Goal: Information Seeking & Learning: Learn about a topic

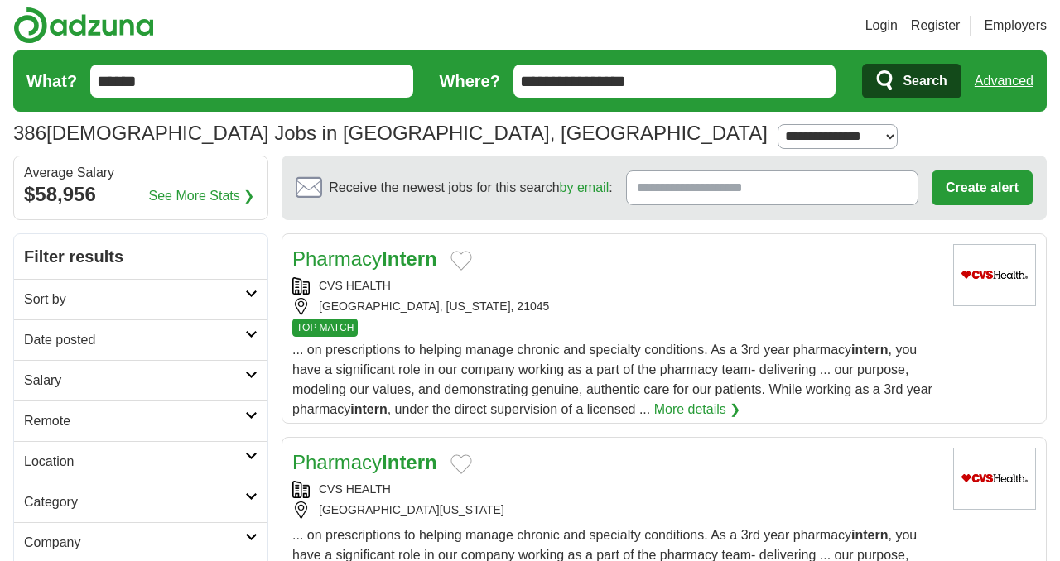
click at [666, 77] on input "**********" at bounding box center [674, 81] width 323 height 33
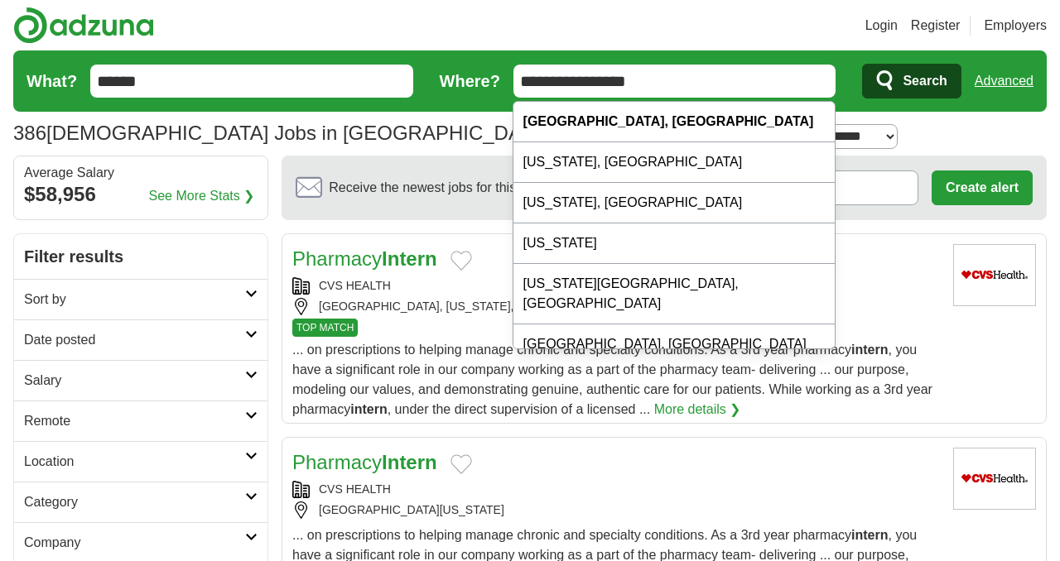
drag, startPoint x: 611, startPoint y: 77, endPoint x: 435, endPoint y: 75, distance: 175.5
click at [435, 76] on form "**********" at bounding box center [529, 80] width 1033 height 61
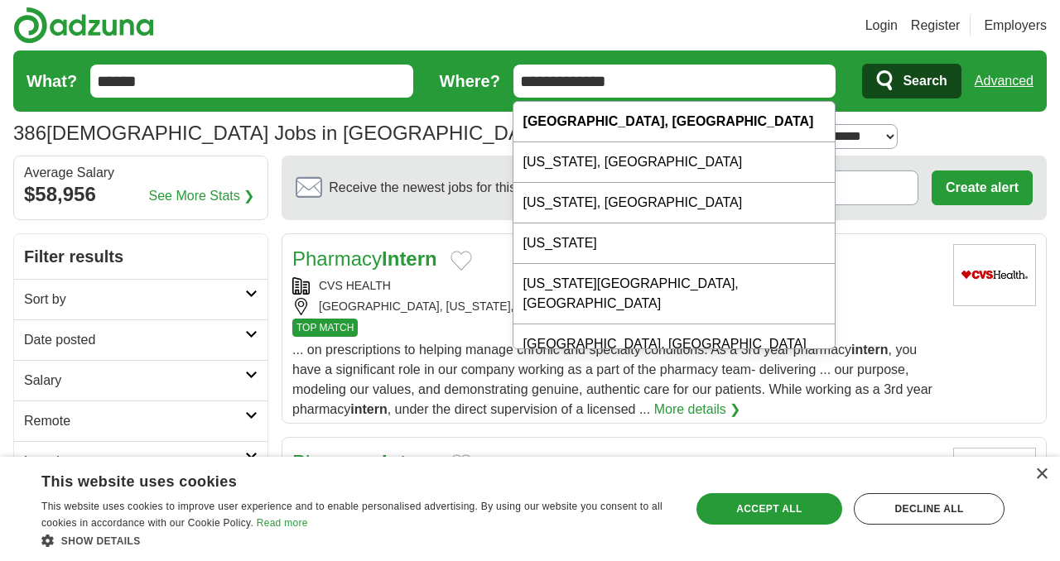
type input "**********"
click at [363, 151] on section "386 Intern Jobs in Windsor Mill, MD Salary Salary Select a salary range Salary …" at bounding box center [529, 102] width 1033 height 105
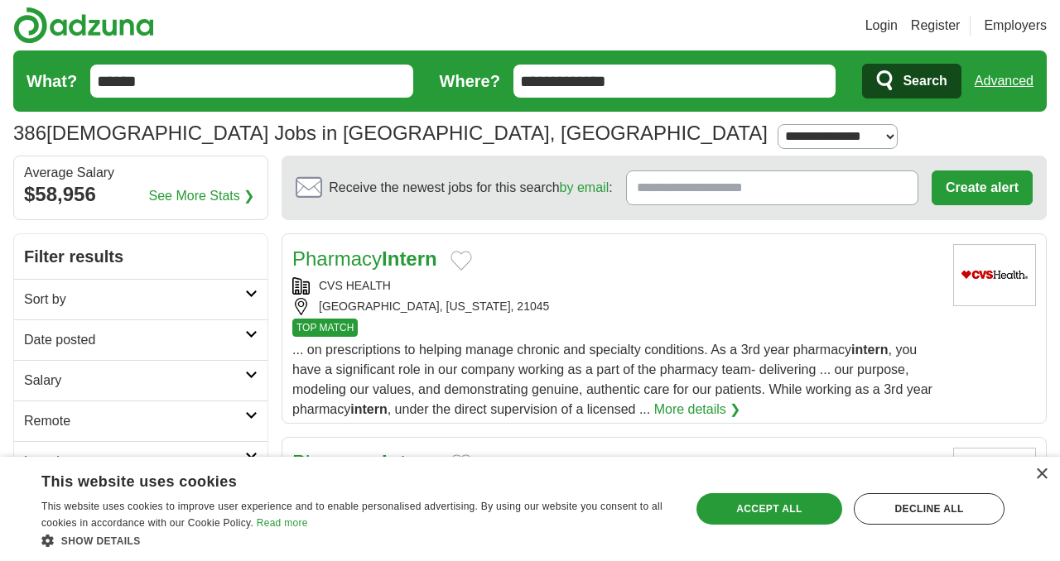
click at [777, 128] on select "**********" at bounding box center [837, 136] width 120 height 25
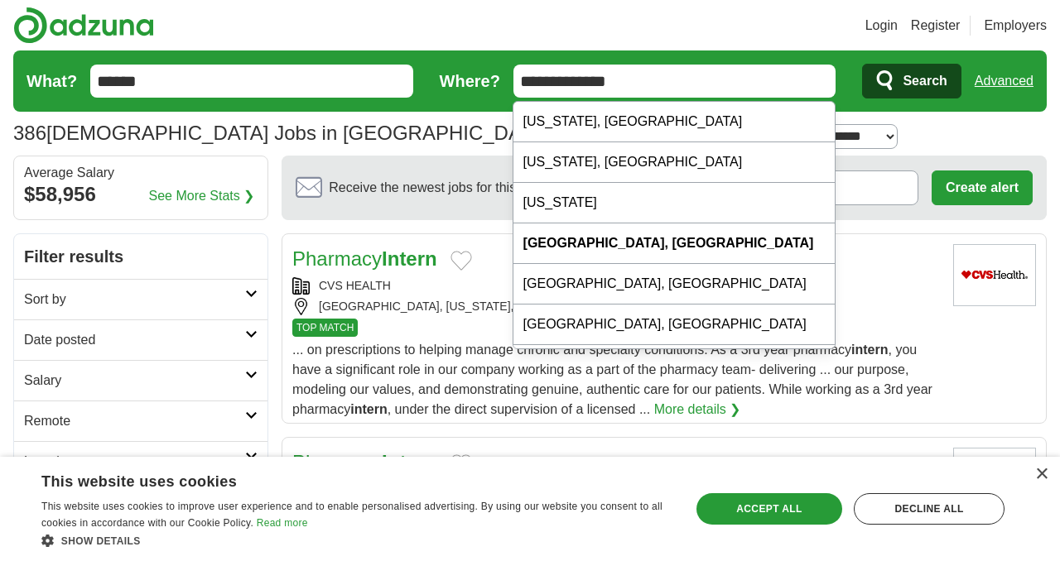
click at [777, 124] on select "**********" at bounding box center [837, 136] width 120 height 25
click at [895, 84] on icon "submit" at bounding box center [886, 81] width 20 height 23
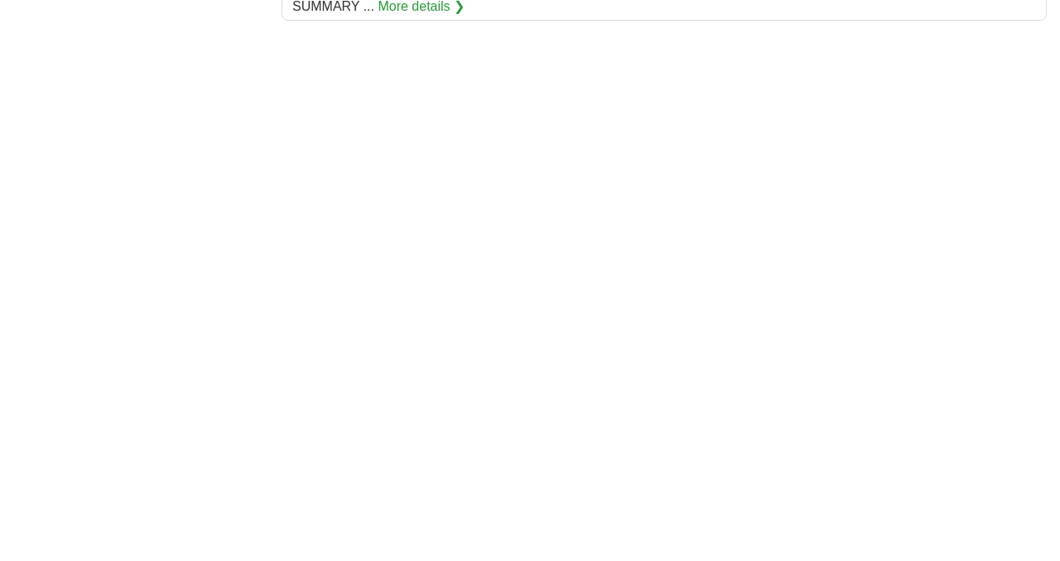
scroll to position [2398, 0]
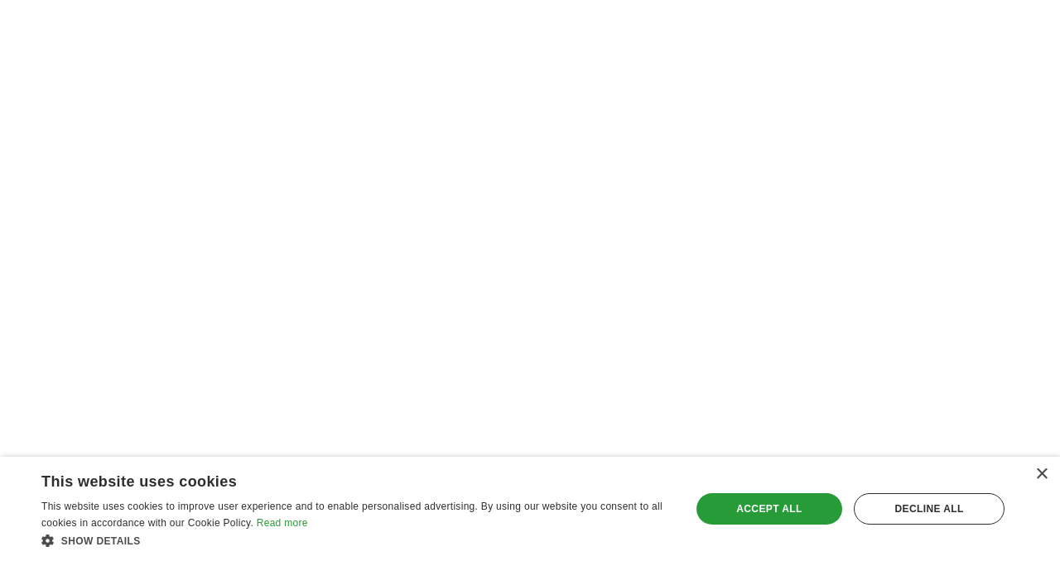
click at [1036, 482] on div "× This website uses cookies This website uses cookies to improve user experienc…" at bounding box center [530, 509] width 1060 height 104
click at [1042, 479] on div "×" at bounding box center [1041, 475] width 12 height 12
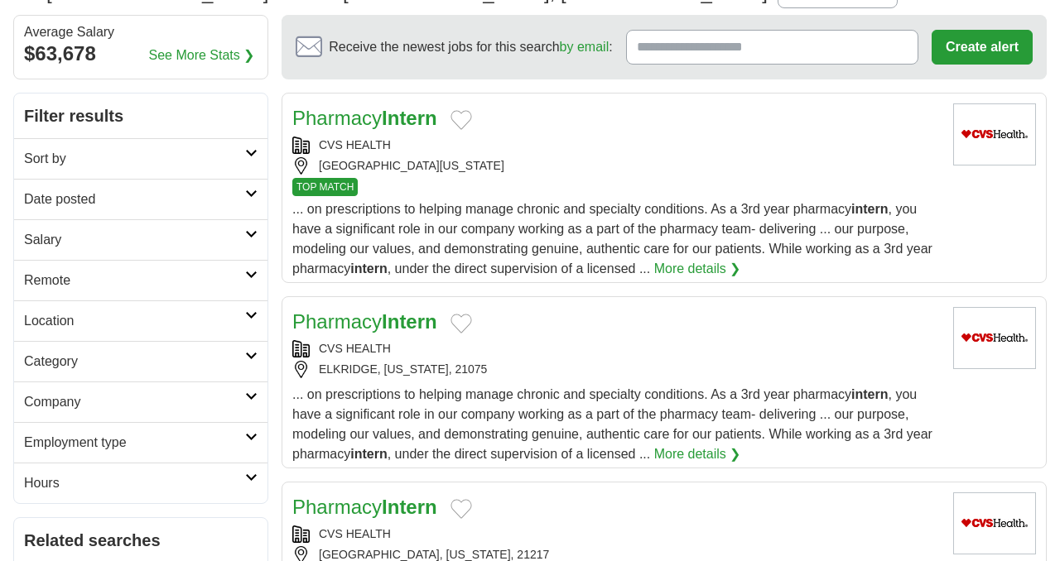
scroll to position [171, 0]
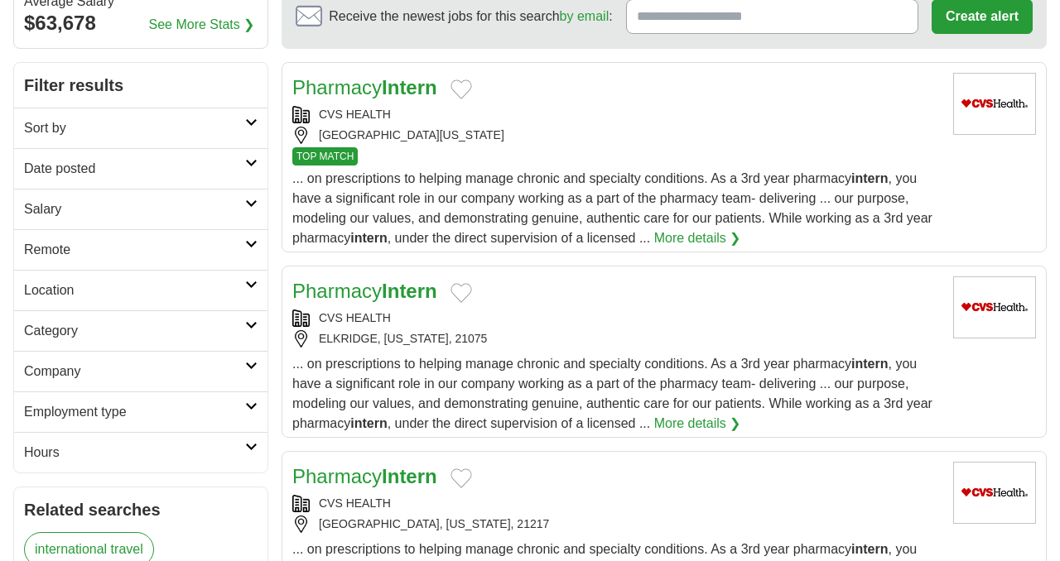
click at [217, 289] on h2 "Location" at bounding box center [134, 291] width 221 height 20
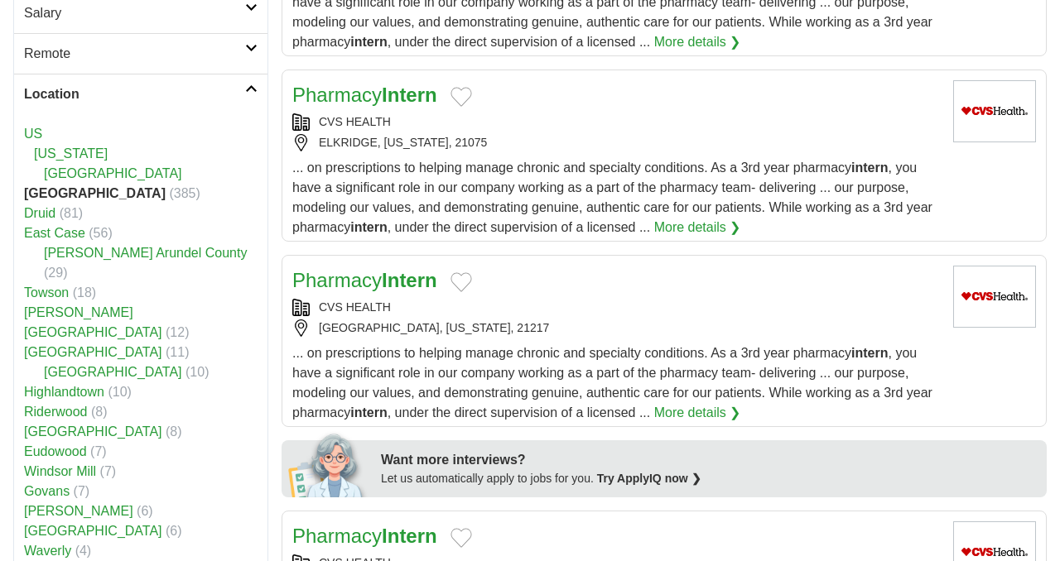
scroll to position [387, 0]
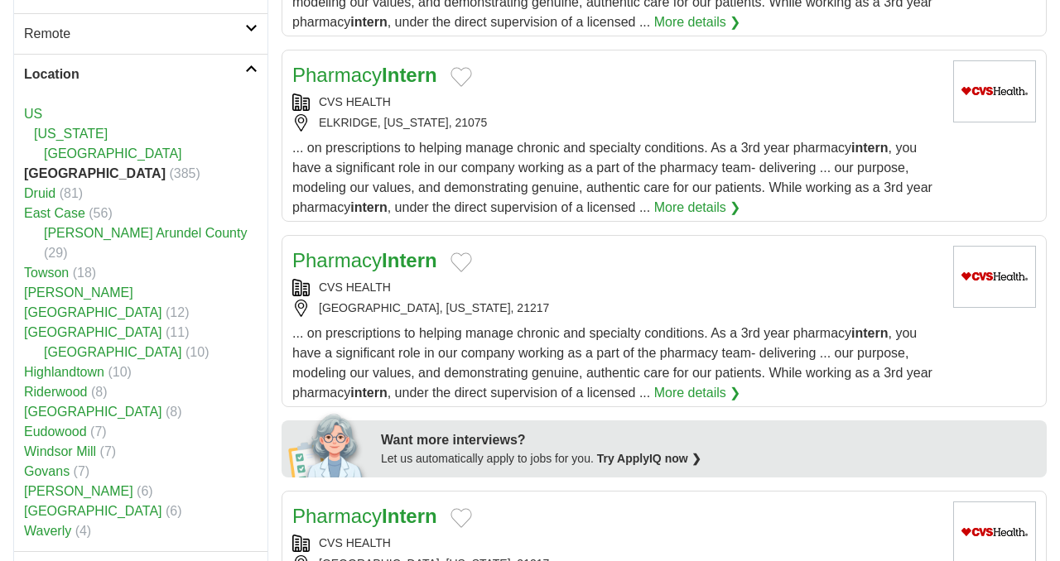
click at [223, 84] on link "Location" at bounding box center [140, 74] width 253 height 41
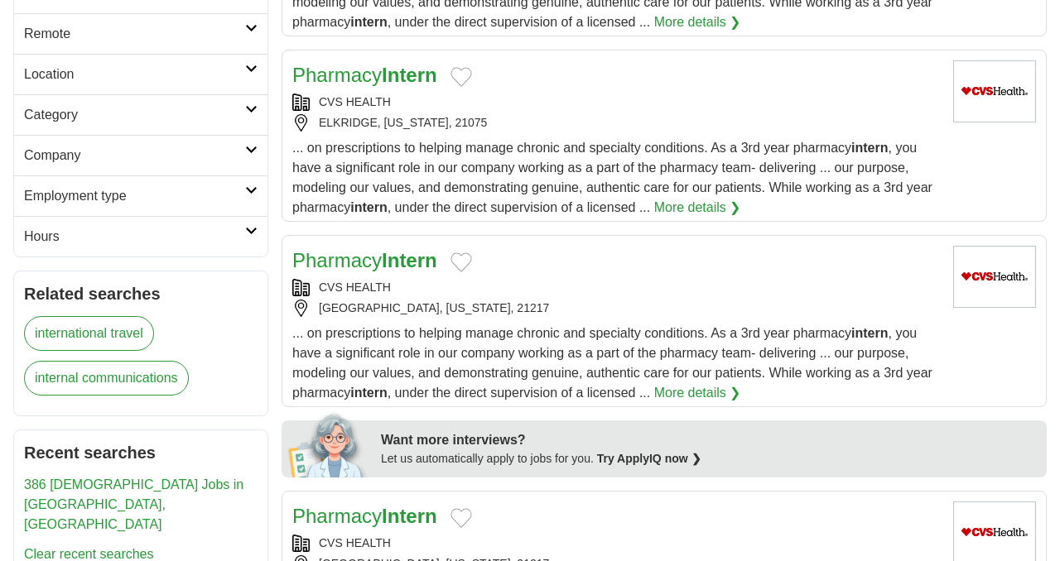
click at [193, 118] on h2 "Category" at bounding box center [134, 115] width 221 height 20
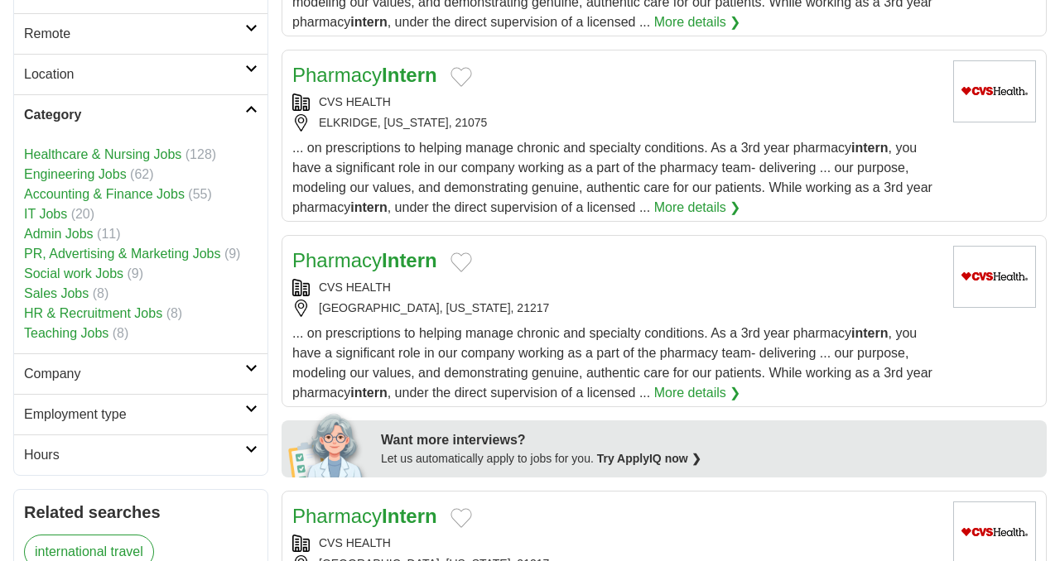
click at [209, 75] on h2 "Location" at bounding box center [134, 75] width 221 height 20
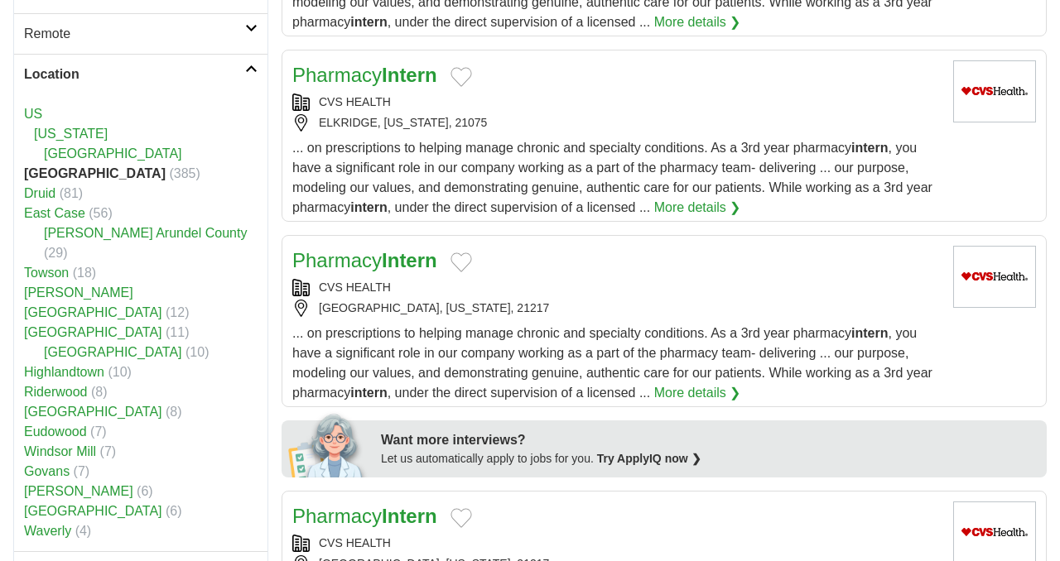
click at [211, 79] on h2 "Location" at bounding box center [134, 75] width 221 height 20
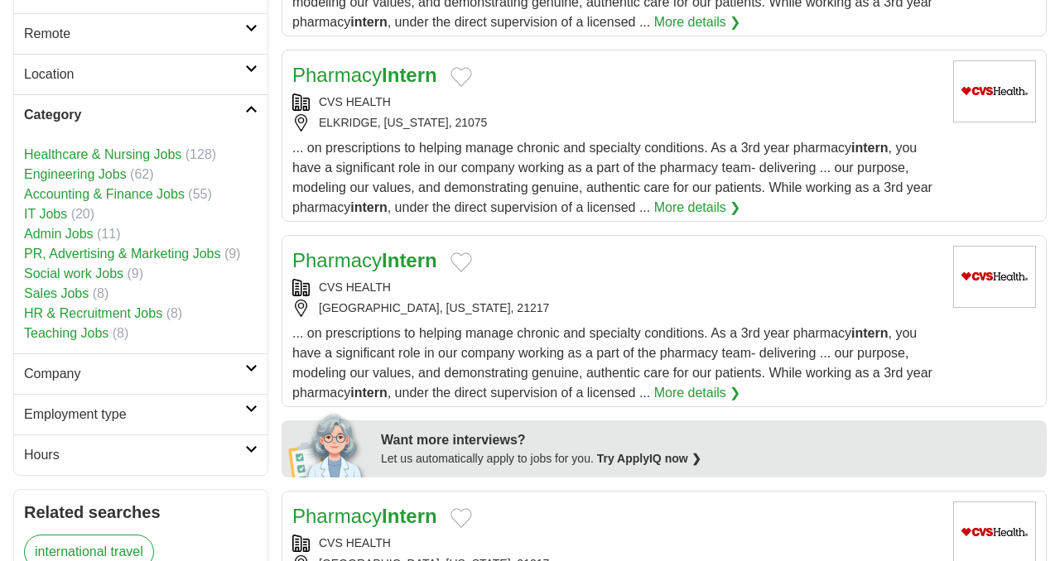
click at [195, 120] on h2 "Category" at bounding box center [134, 115] width 221 height 20
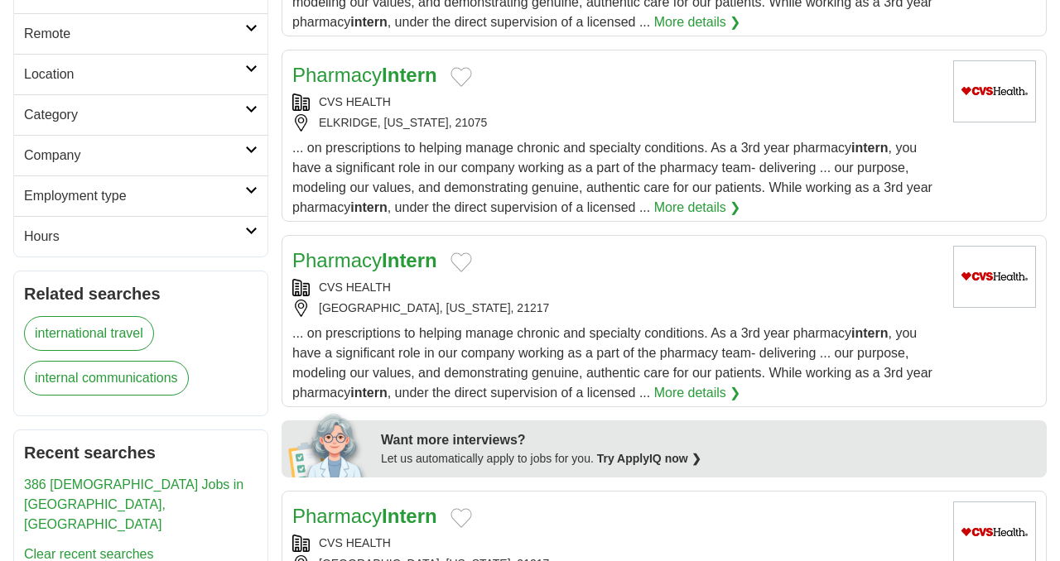
click at [203, 89] on link "Location" at bounding box center [140, 74] width 253 height 41
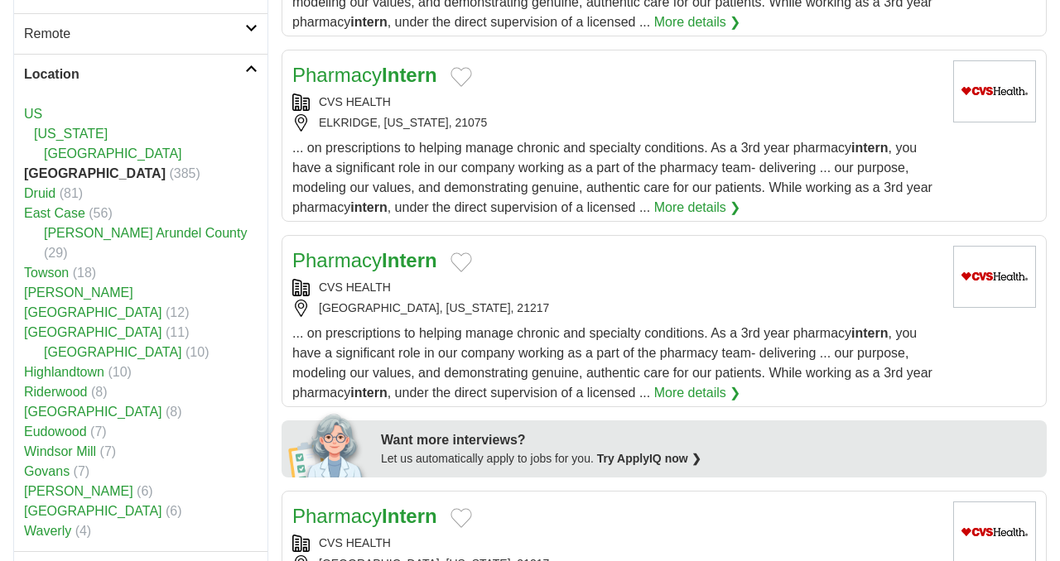
click at [204, 89] on link "Location" at bounding box center [140, 74] width 253 height 41
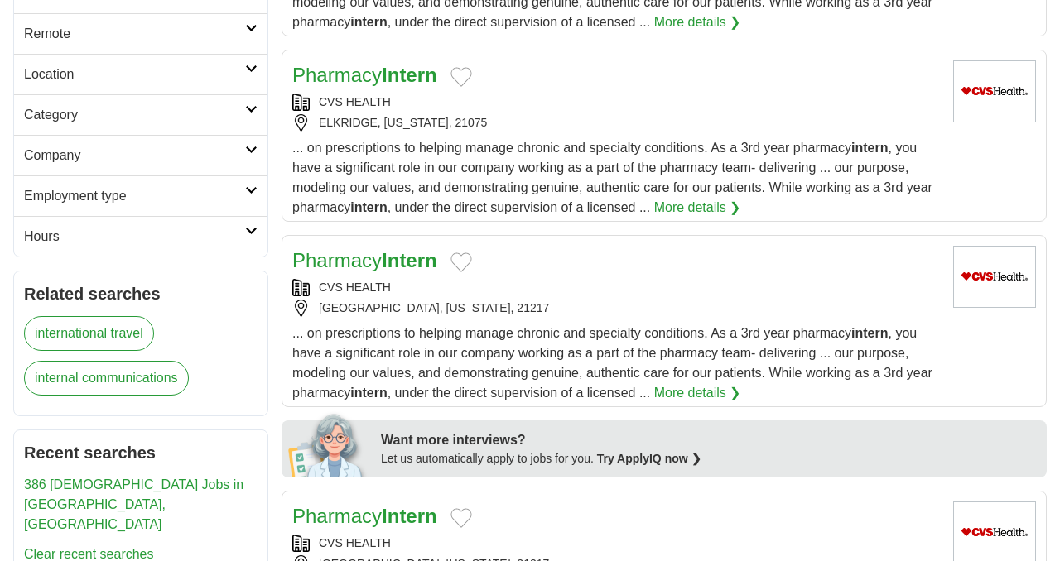
click at [153, 224] on link "Hours" at bounding box center [140, 236] width 253 height 41
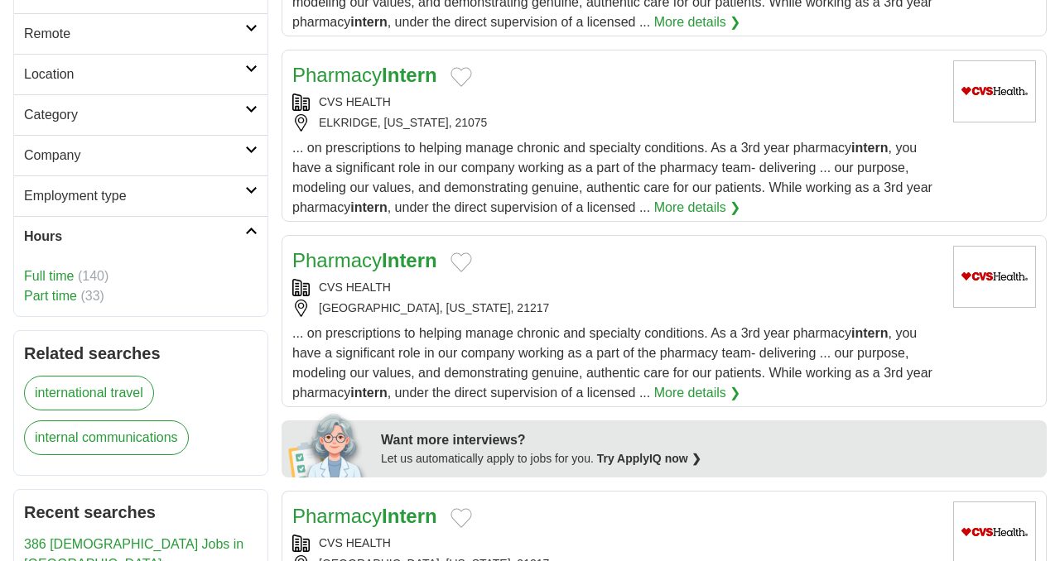
click at [165, 197] on h2 "Employment type" at bounding box center [134, 196] width 221 height 20
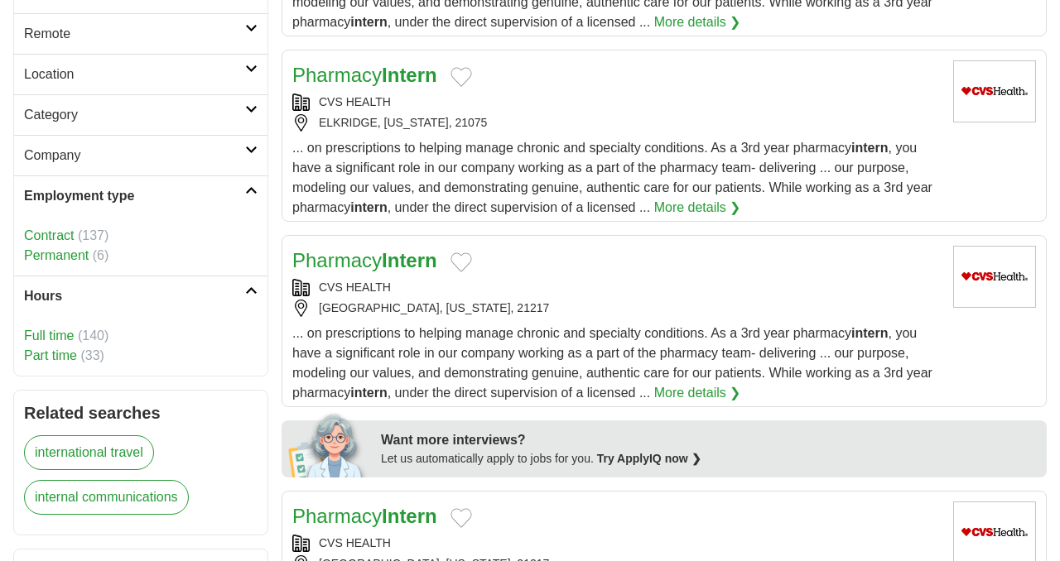
click at [67, 358] on link "Part time" at bounding box center [50, 355] width 53 height 14
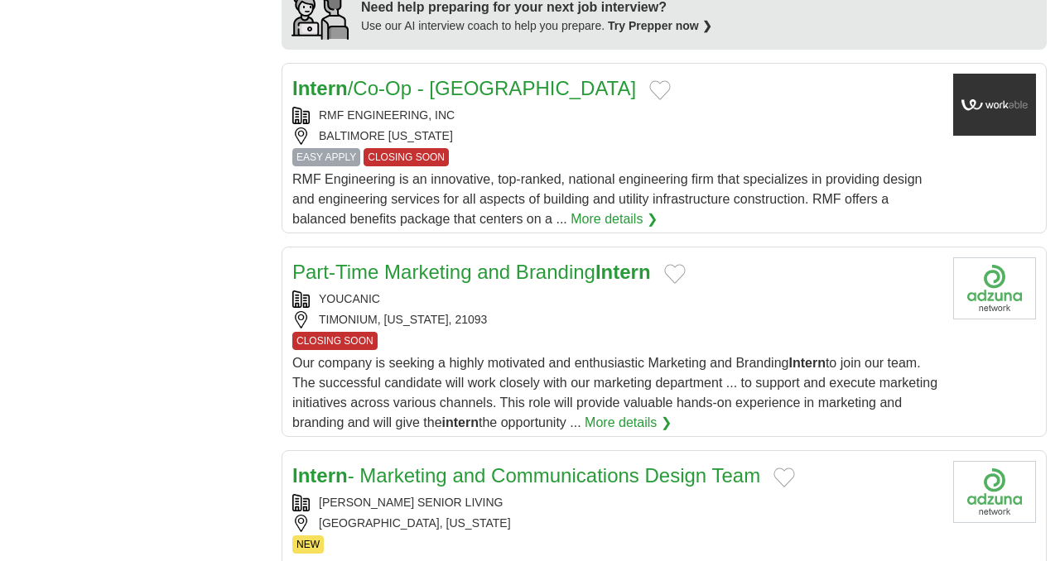
scroll to position [1437, 0]
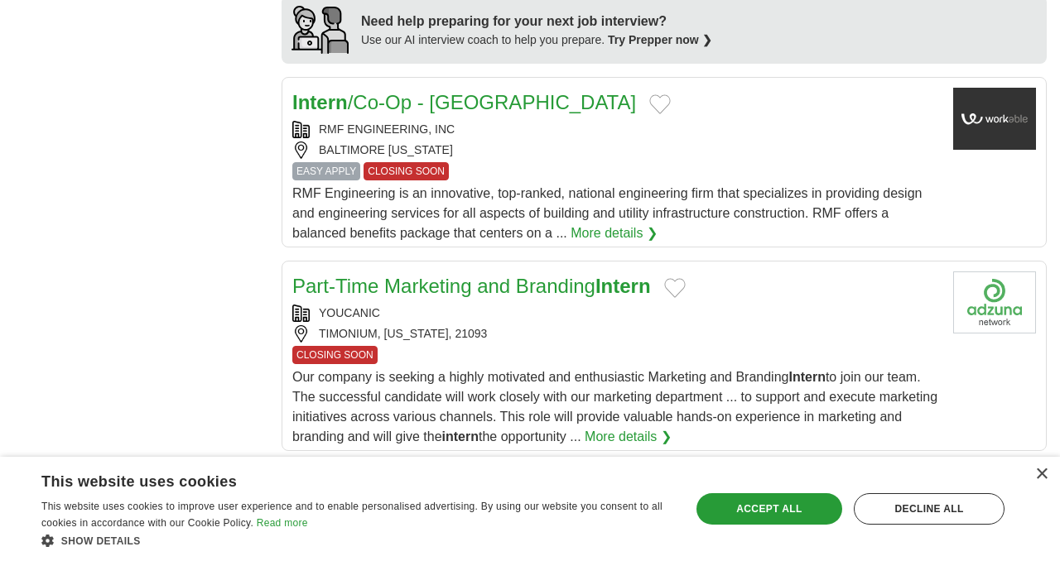
click at [641, 223] on link "More details ❯" at bounding box center [613, 233] width 87 height 20
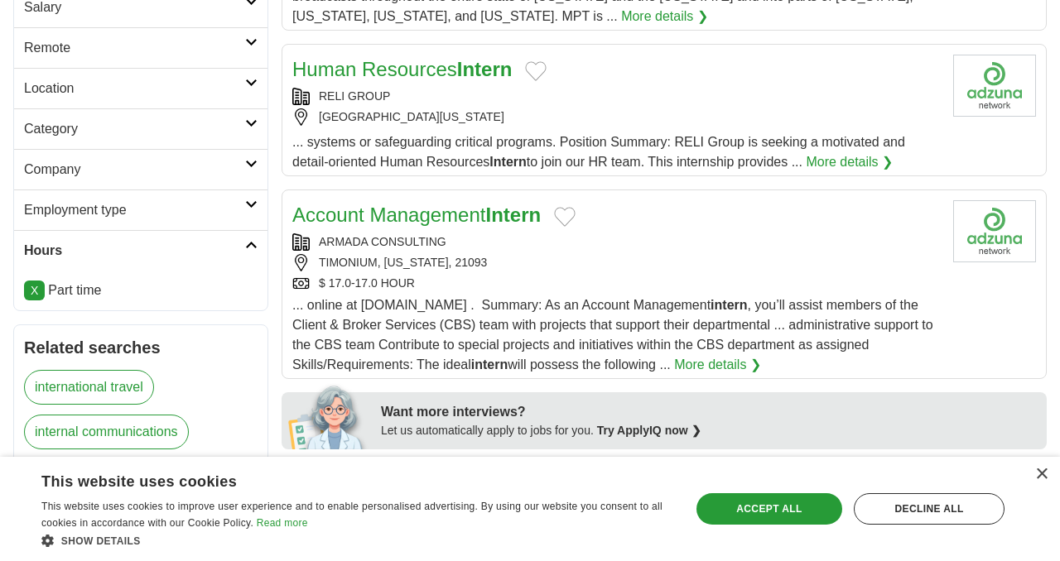
scroll to position [139, 0]
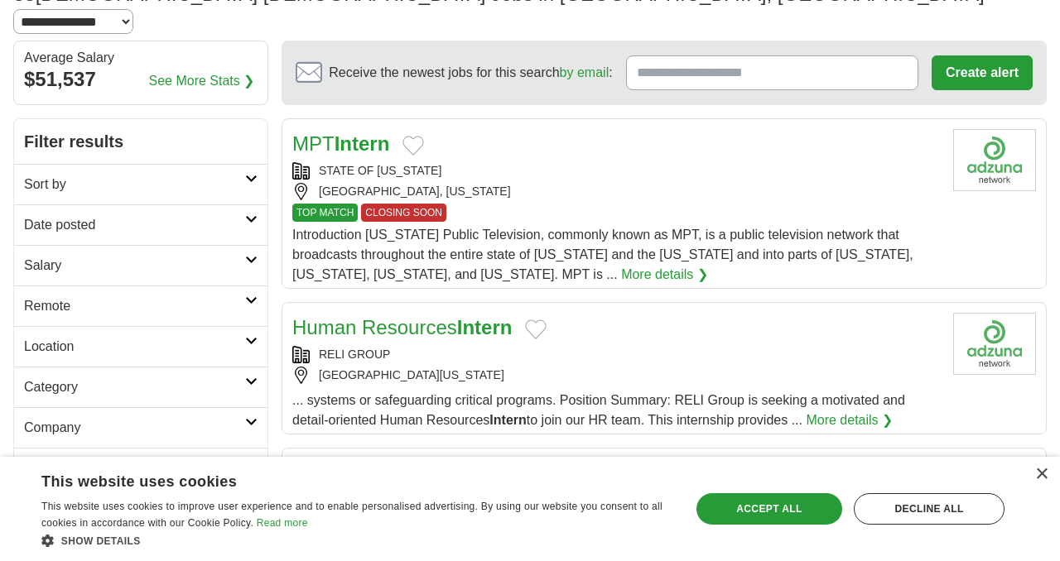
click at [416, 136] on button "Add to favorite jobs" at bounding box center [413, 146] width 22 height 20
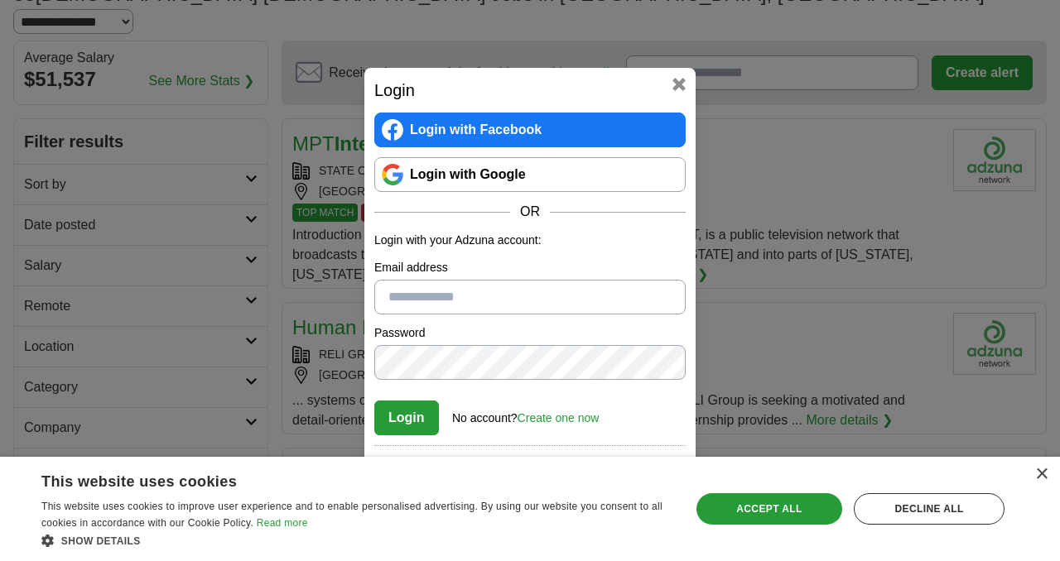
click at [683, 82] on button at bounding box center [678, 84] width 13 height 13
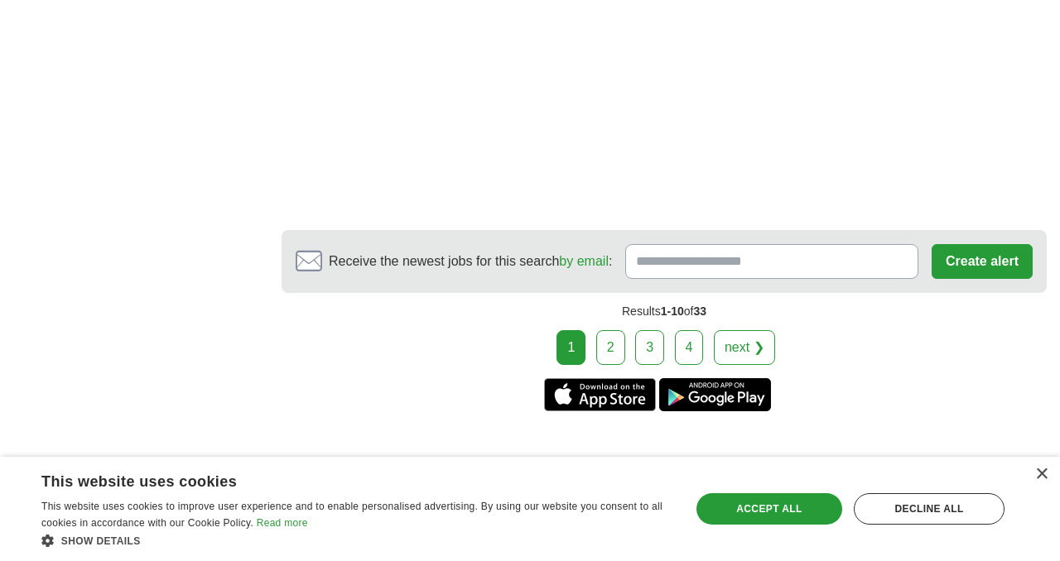
scroll to position [2922, 0]
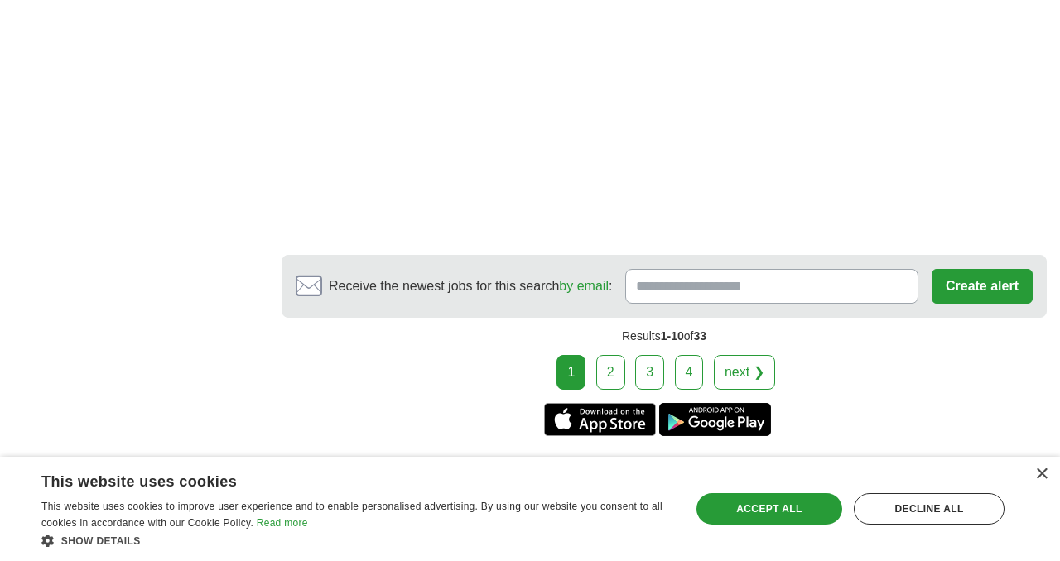
click at [614, 355] on link "2" at bounding box center [610, 372] width 29 height 35
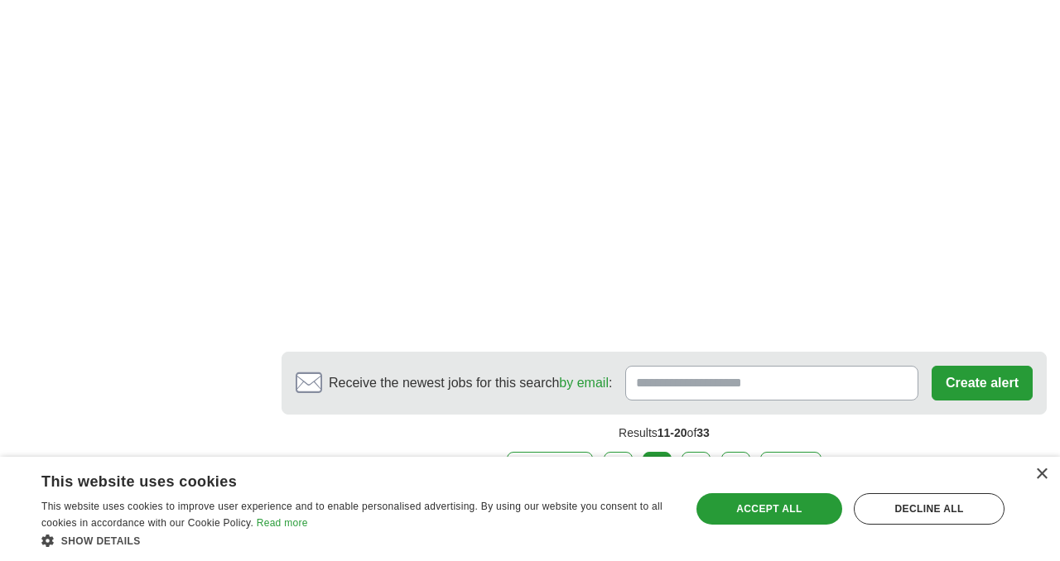
scroll to position [3010, 0]
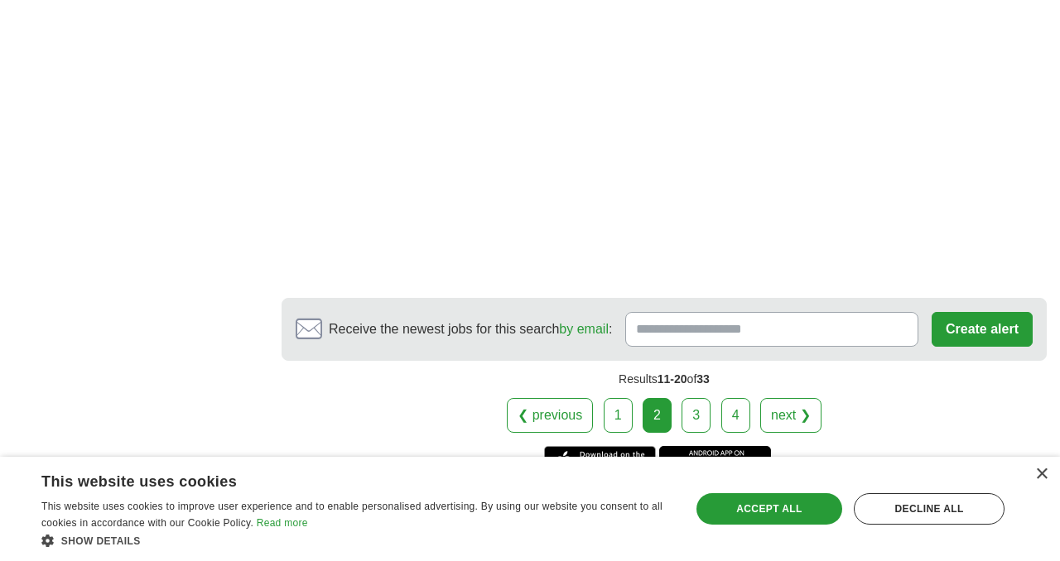
click at [700, 398] on link "3" at bounding box center [695, 415] width 29 height 35
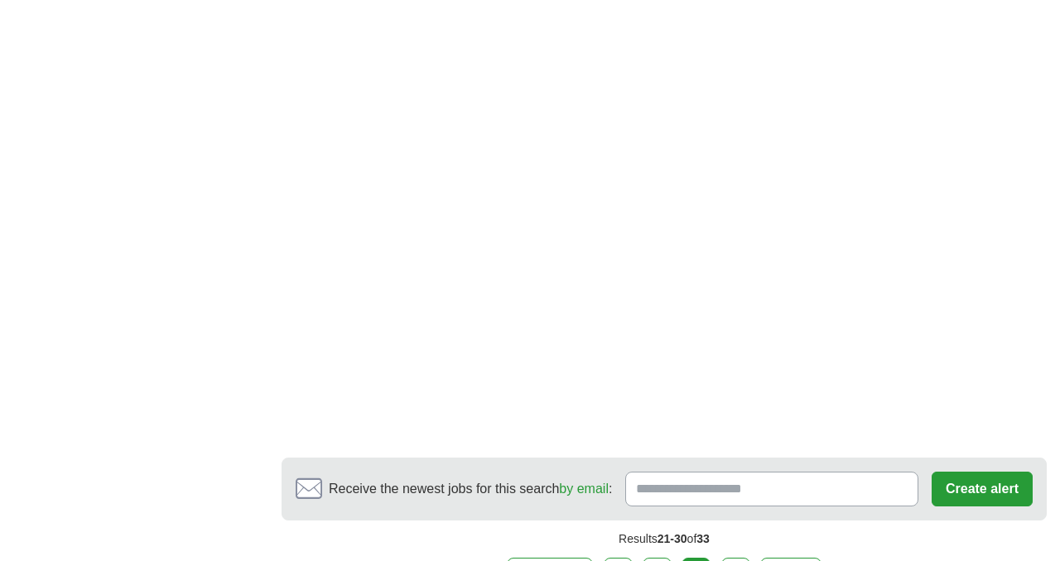
scroll to position [2626, 0]
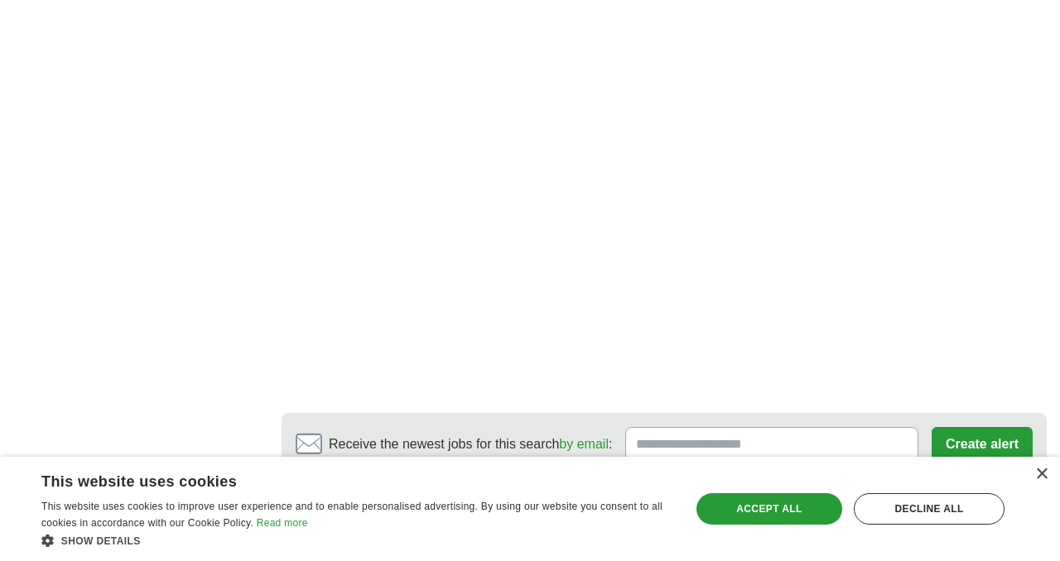
click at [737, 513] on link "4" at bounding box center [735, 530] width 29 height 35
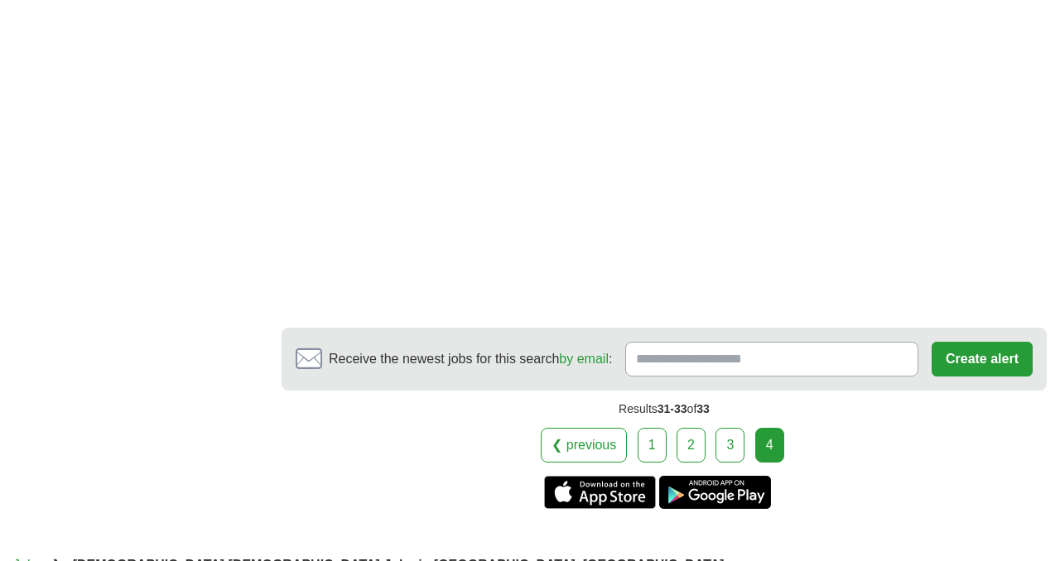
scroll to position [1478, 0]
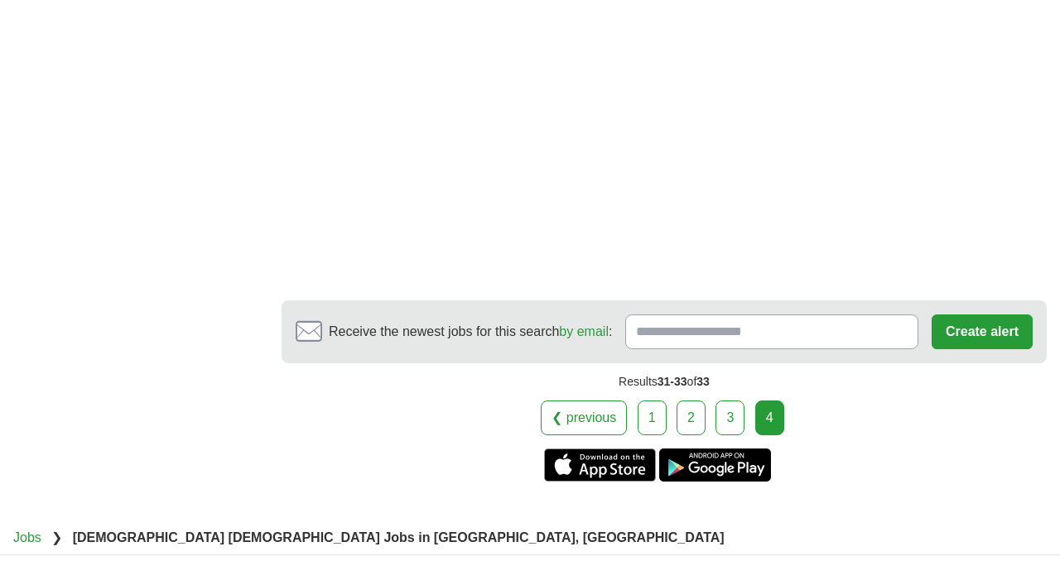
click at [651, 401] on link "1" at bounding box center [651, 418] width 29 height 35
